Goal: Check status: Check status

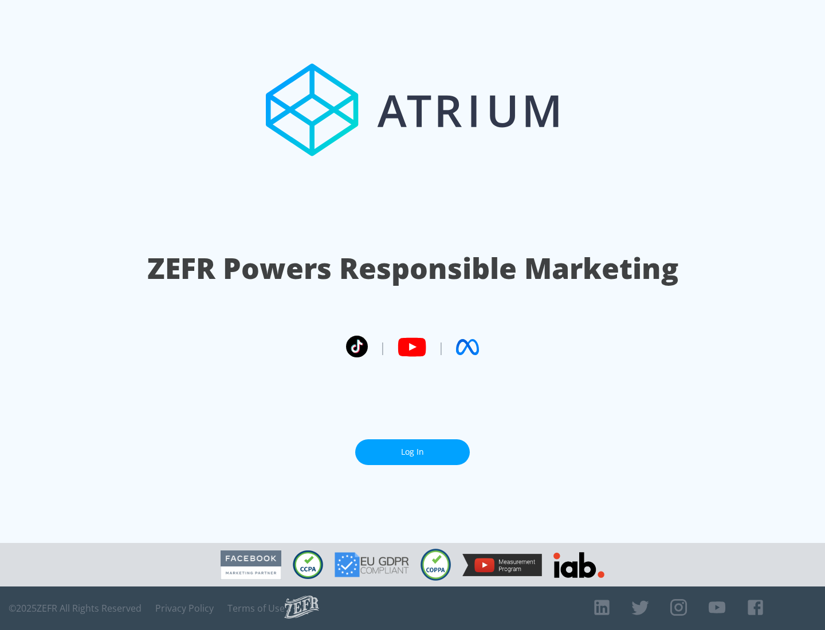
click at [412, 452] on link "Log In" at bounding box center [412, 452] width 115 height 26
